Goal: Find contact information: Find contact information

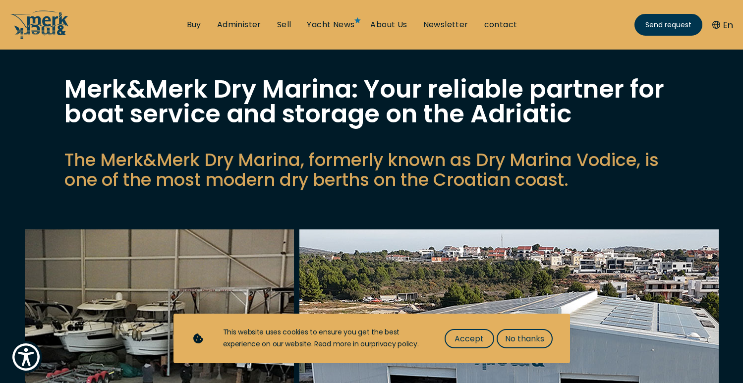
scroll to position [54, 0]
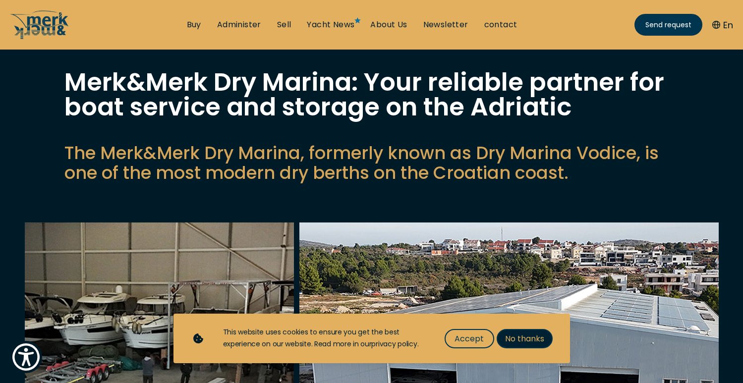
click at [515, 341] on font "No thanks" at bounding box center [524, 338] width 39 height 11
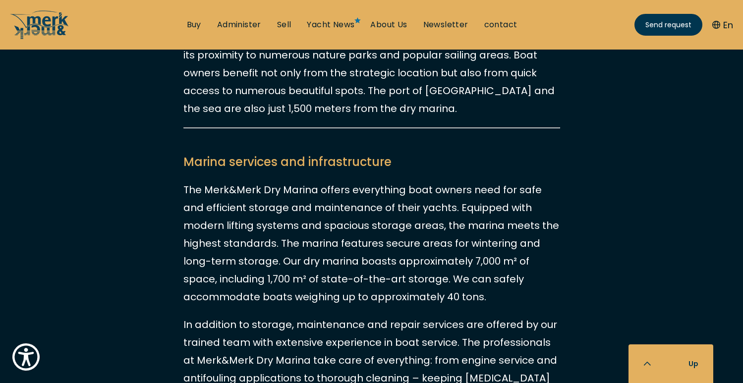
scroll to position [1294, 0]
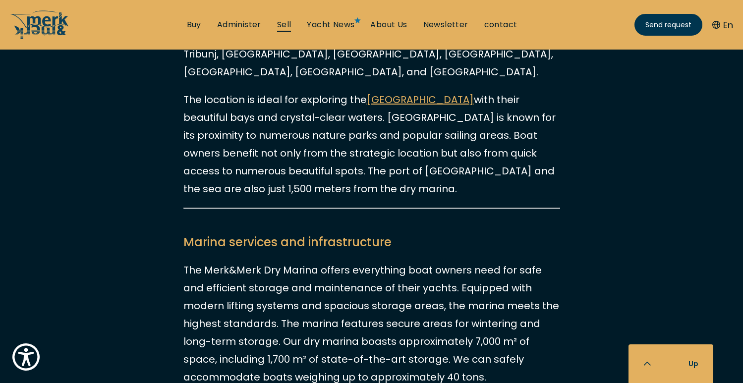
click at [283, 22] on font "Sell" at bounding box center [284, 24] width 14 height 11
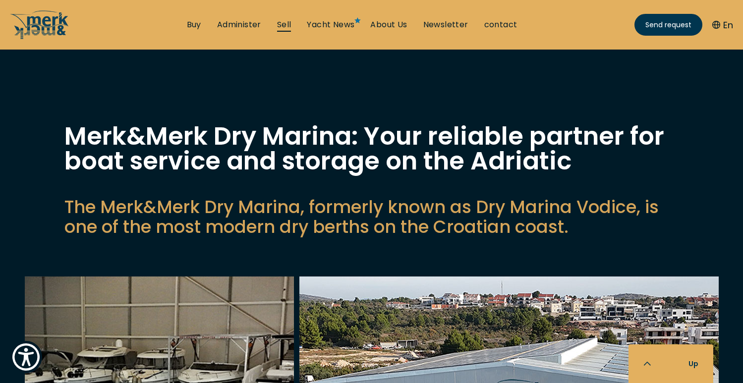
select select "sell"
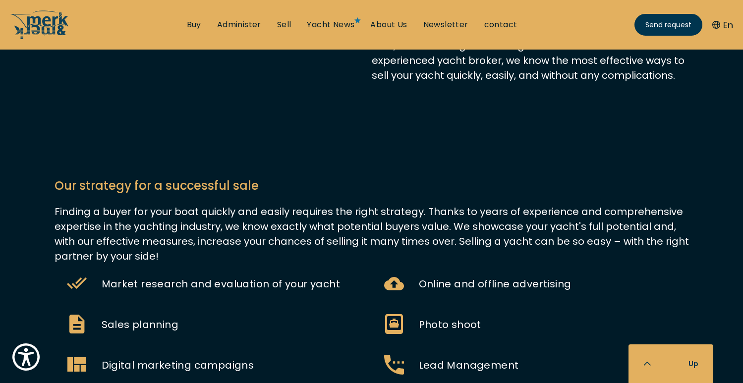
scroll to position [297, 0]
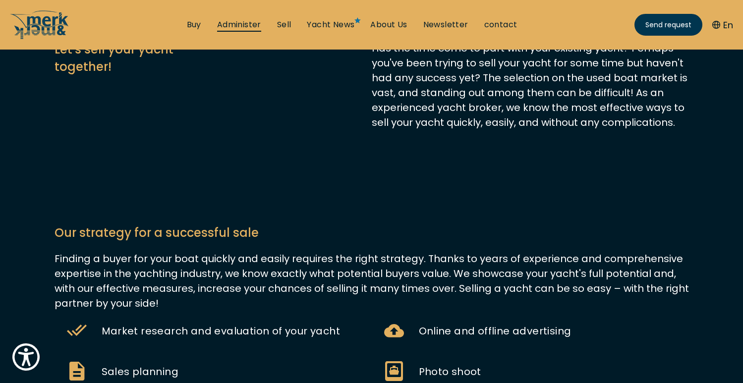
click at [237, 29] on font "Administer" at bounding box center [239, 24] width 44 height 11
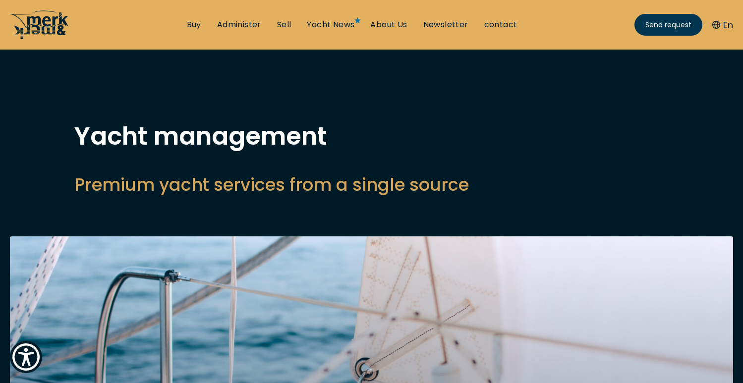
click at [45, 25] on icon at bounding box center [36, 24] width 44 height 28
click at [193, 25] on font "Buy" at bounding box center [194, 24] width 14 height 11
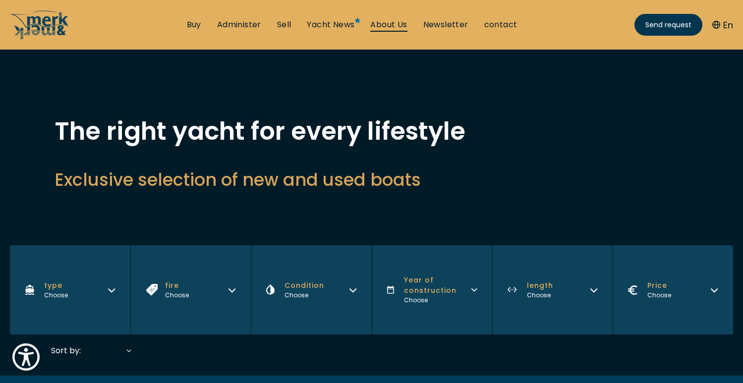
click at [390, 24] on font "About Us" at bounding box center [388, 24] width 37 height 11
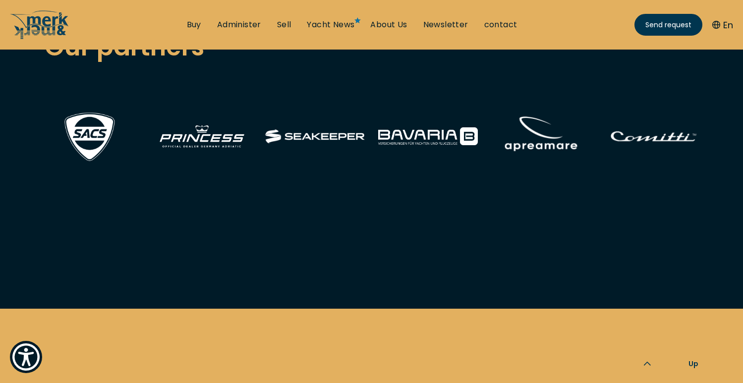
scroll to position [3900, 0]
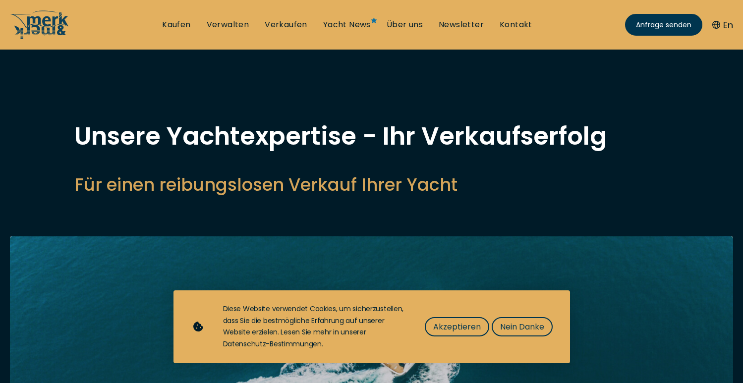
select select "sell"
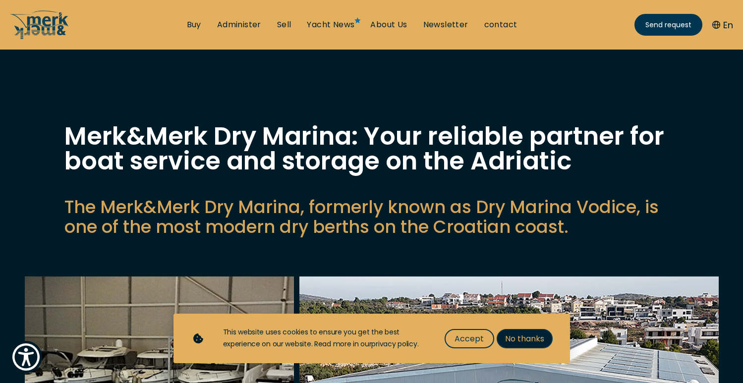
click at [531, 343] on font "No thanks" at bounding box center [524, 338] width 39 height 11
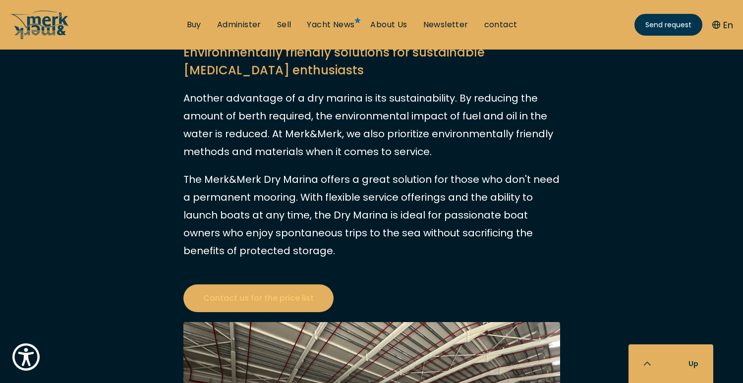
scroll to position [1773, 0]
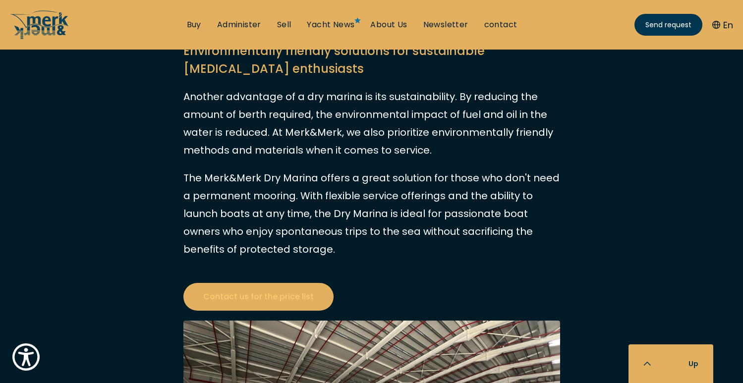
click at [242, 291] on font "Contact us for the price list" at bounding box center [258, 296] width 110 height 11
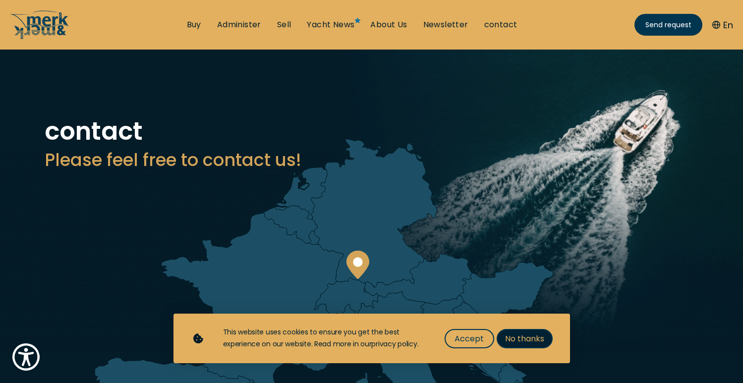
click at [534, 334] on font "No thanks" at bounding box center [524, 338] width 39 height 11
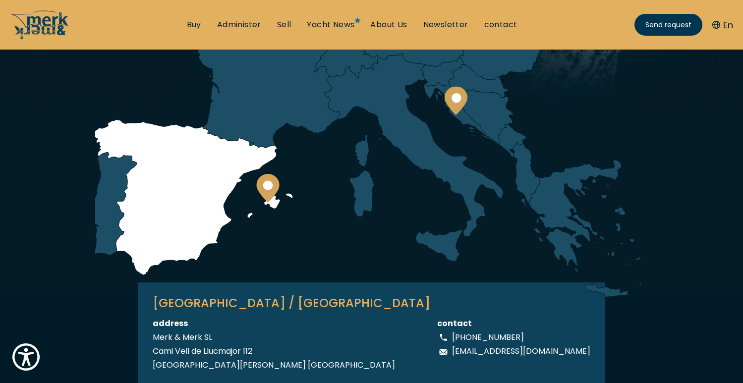
scroll to position [235, 0]
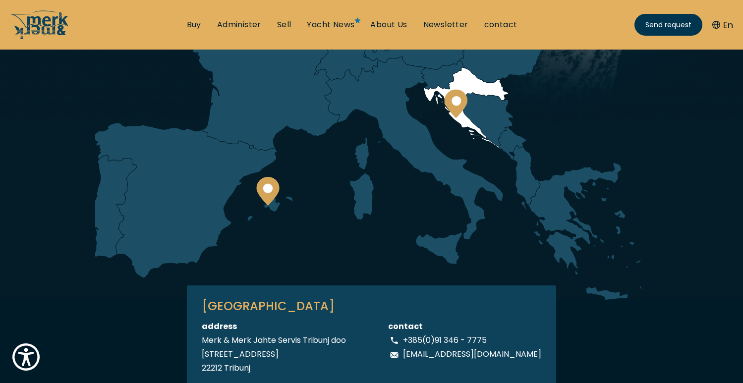
click at [454, 100] on circle at bounding box center [455, 100] width 9 height 9
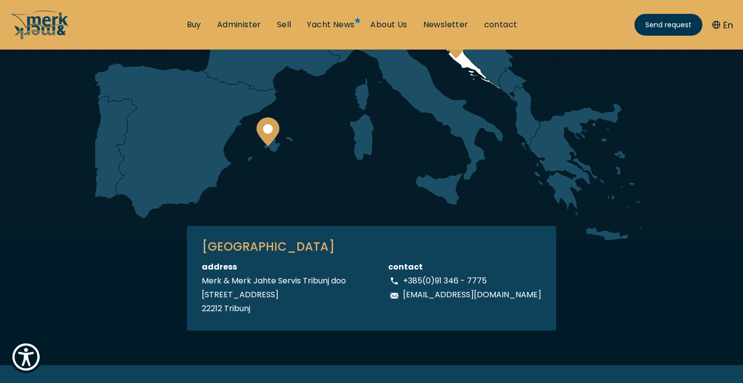
scroll to position [287, 0]
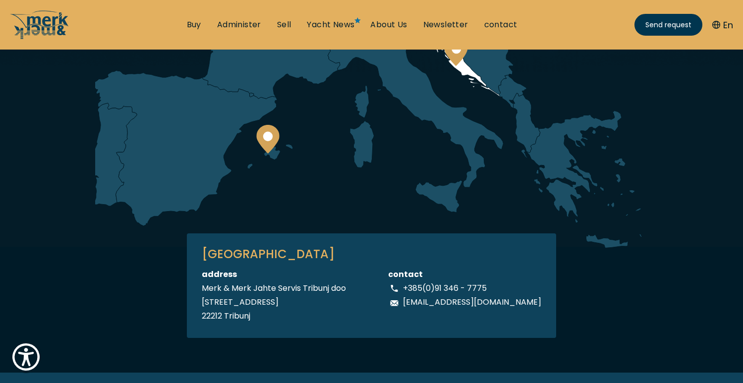
click at [445, 304] on font "office@merkandmerk.com" at bounding box center [472, 301] width 138 height 11
drag, startPoint x: 419, startPoint y: 302, endPoint x: 497, endPoint y: 306, distance: 78.4
click at [497, 306] on font "office@merkandmerk.com" at bounding box center [472, 301] width 138 height 11
drag, startPoint x: 422, startPoint y: 301, endPoint x: 247, endPoint y: 3, distance: 345.7
